Goal: Information Seeking & Learning: Learn about a topic

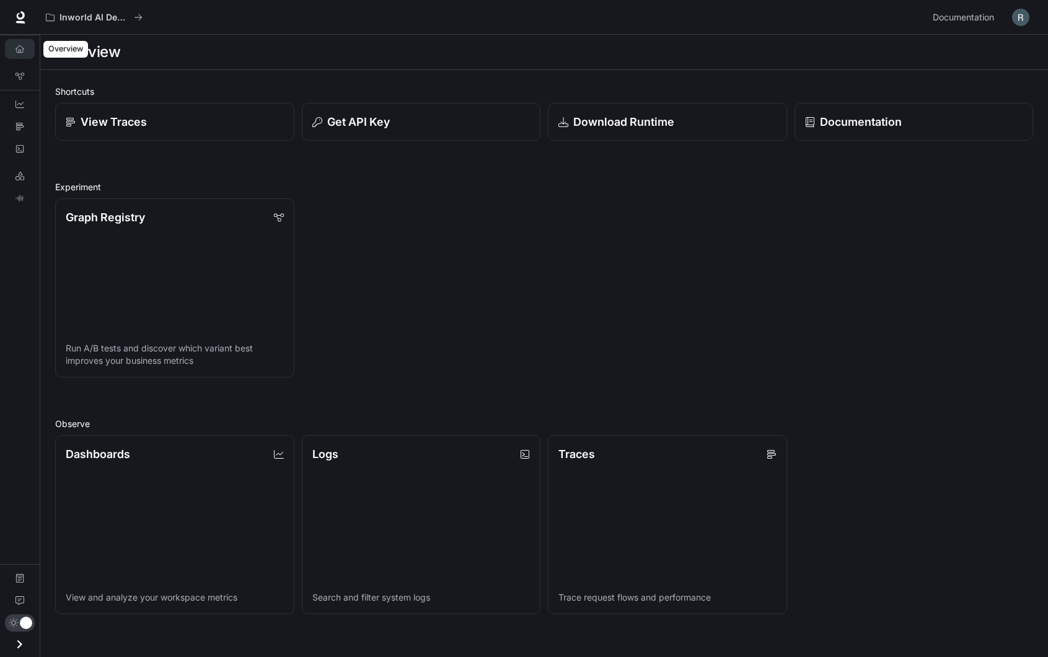
click at [24, 51] on link "Overview" at bounding box center [20, 49] width 30 height 20
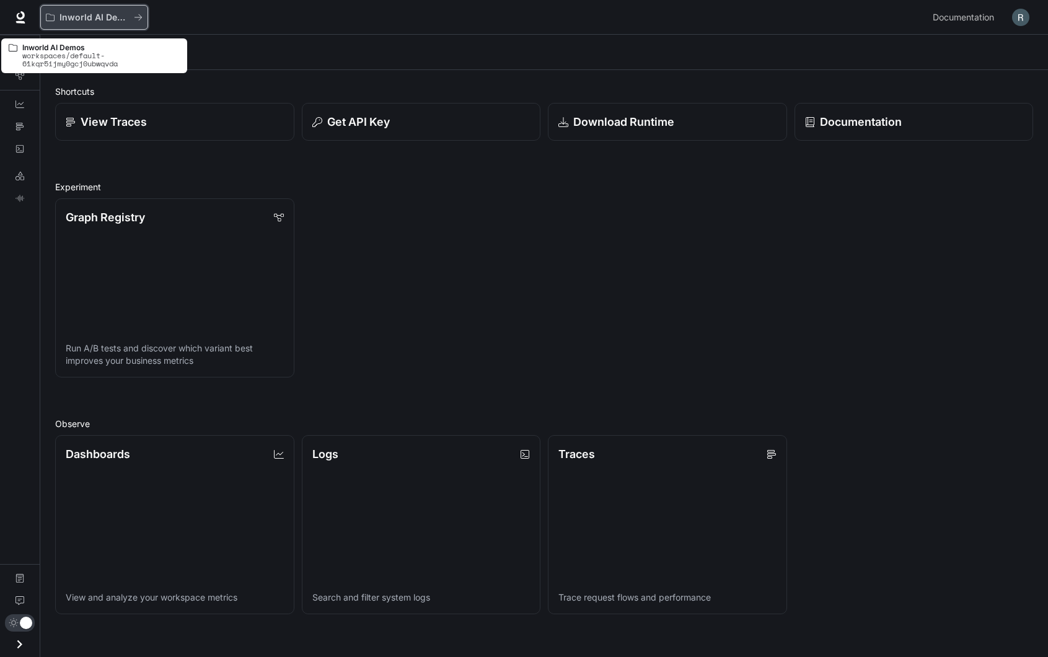
click at [49, 15] on icon "All workspaces" at bounding box center [50, 17] width 9 height 9
click at [74, 9] on button "Inworld AI Demos" at bounding box center [94, 17] width 108 height 25
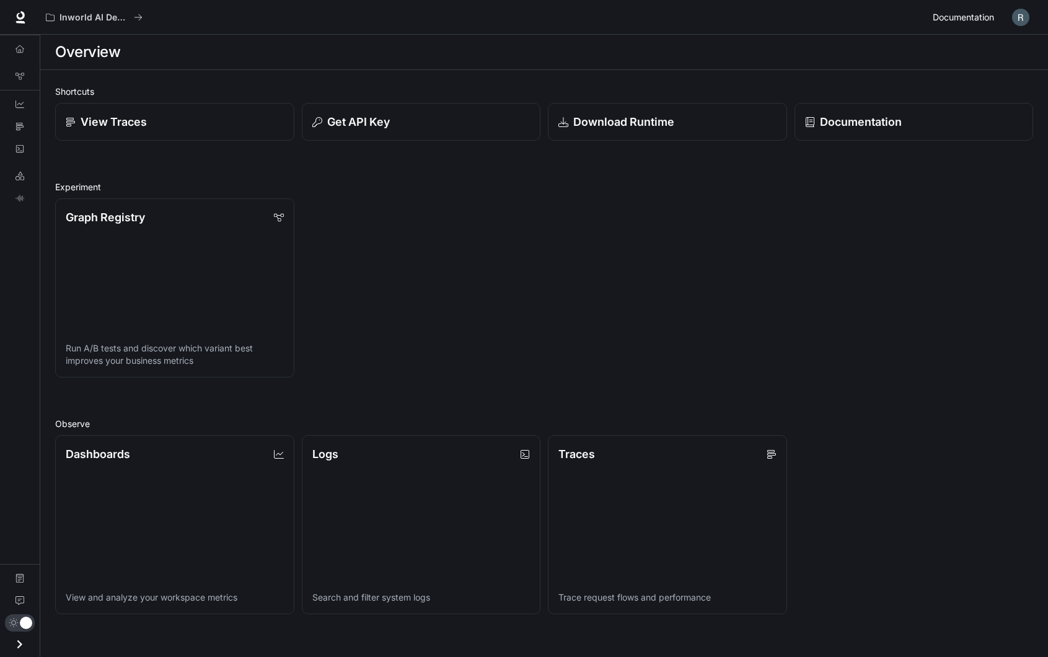
click at [966, 21] on span "Documentation" at bounding box center [963, 17] width 61 height 15
